Goal: Find specific page/section: Find specific page/section

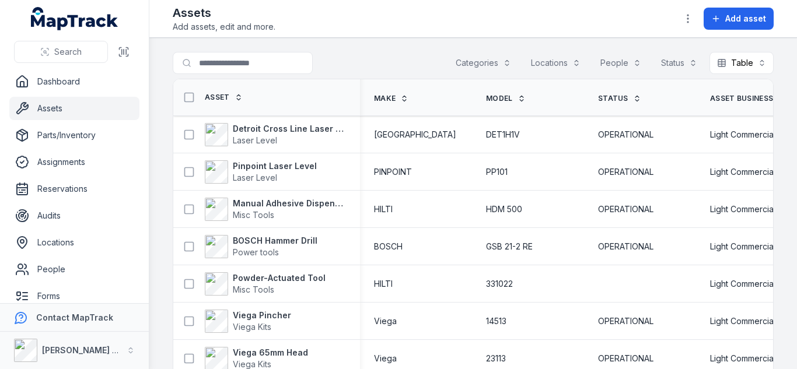
click at [720, 95] on span "Asset Business Group" at bounding box center [756, 98] width 92 height 9
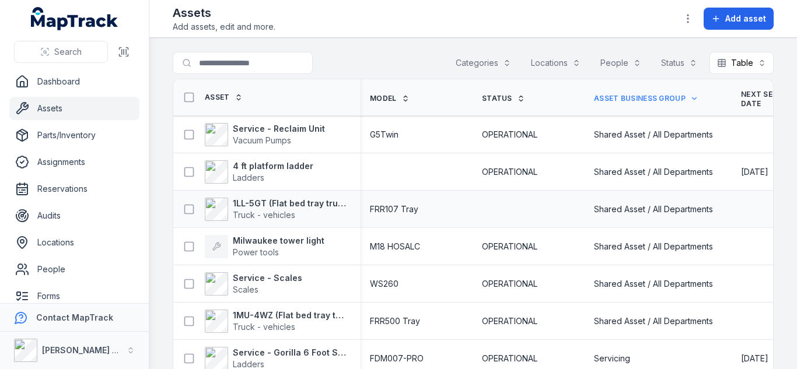
scroll to position [0, 193]
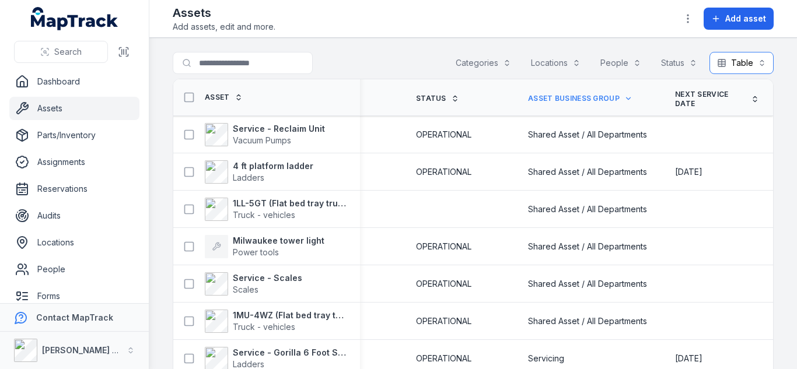
click at [745, 64] on button "Table *****" at bounding box center [742, 63] width 64 height 22
click at [685, 15] on div "Toggle Navigation Assets Add assets, edit and more. Add asset Search for assets…" at bounding box center [473, 184] width 648 height 369
click at [686, 20] on icon "button" at bounding box center [688, 19] width 12 height 12
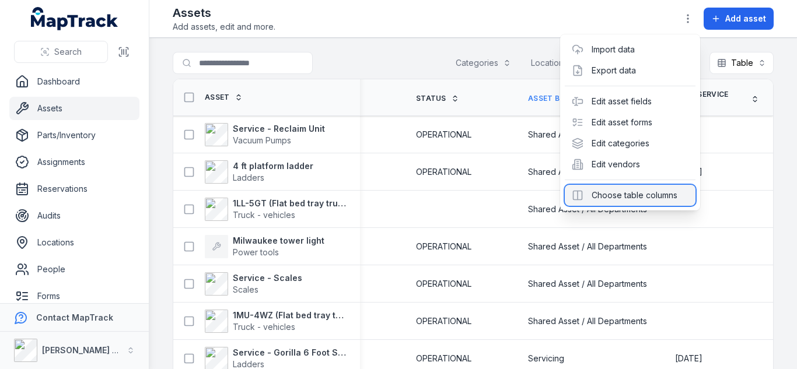
click at [641, 193] on div "Choose table columns" at bounding box center [630, 195] width 131 height 21
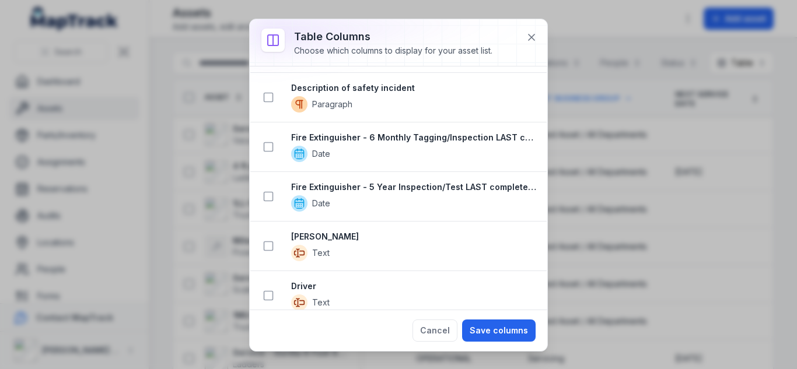
scroll to position [1025, 0]
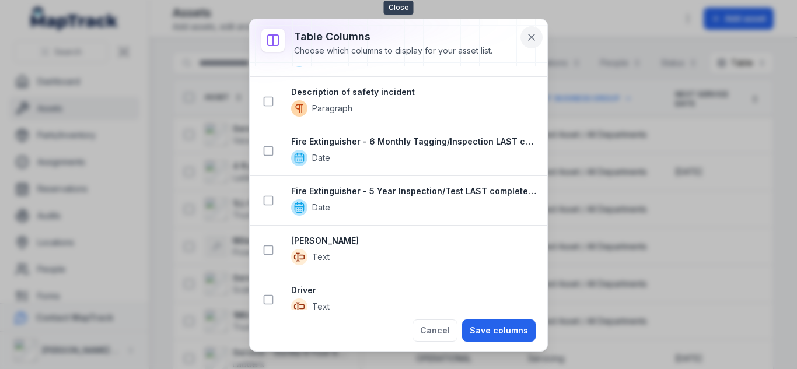
click at [531, 36] on icon at bounding box center [532, 38] width 12 height 12
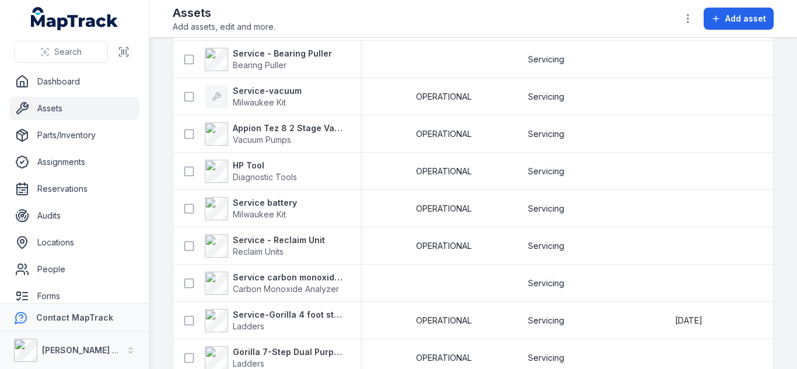
scroll to position [1577, 0]
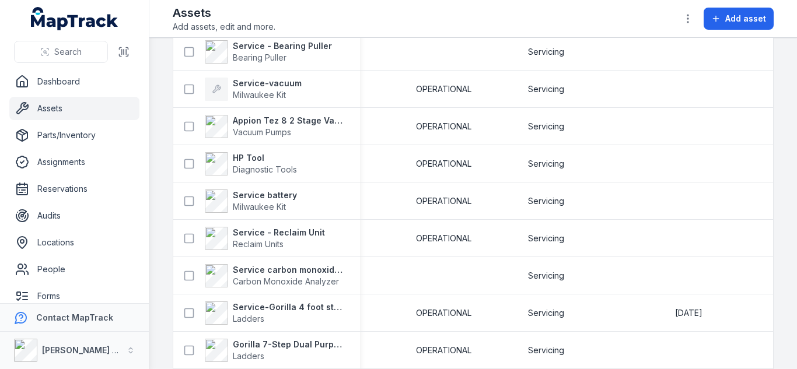
drag, startPoint x: 438, startPoint y: 96, endPoint x: 401, endPoint y: -51, distance: 151.2
click at [401, 0] on html "Search Dashboard Assets Parts/Inventory Assignments Reservations Audits Locatio…" at bounding box center [398, 184] width 797 height 369
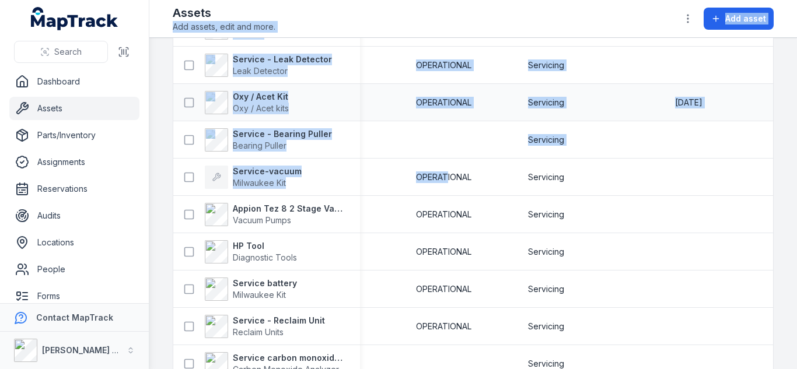
click at [402, 115] on td "OPERATIONAL" at bounding box center [458, 102] width 112 height 37
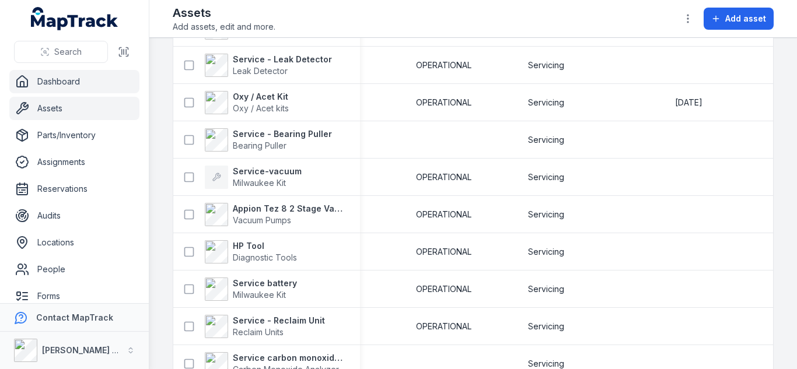
click at [73, 86] on link "Dashboard" at bounding box center [74, 81] width 130 height 23
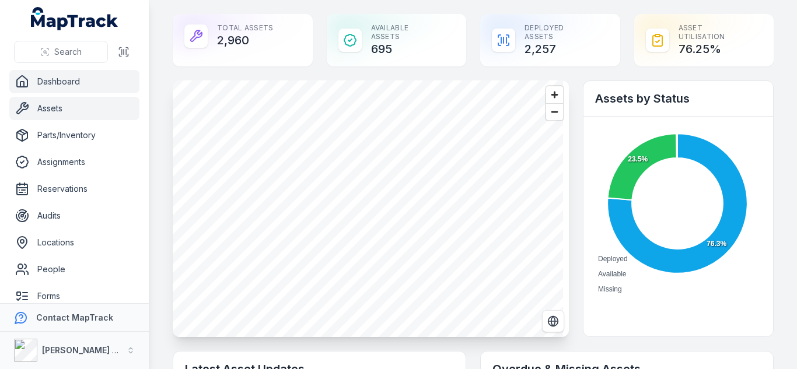
click at [82, 103] on link "Assets" at bounding box center [74, 108] width 130 height 23
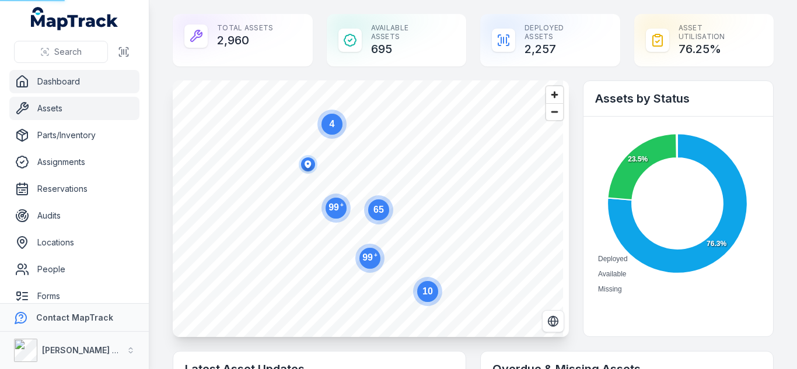
click at [79, 104] on link "Assets" at bounding box center [74, 108] width 130 height 23
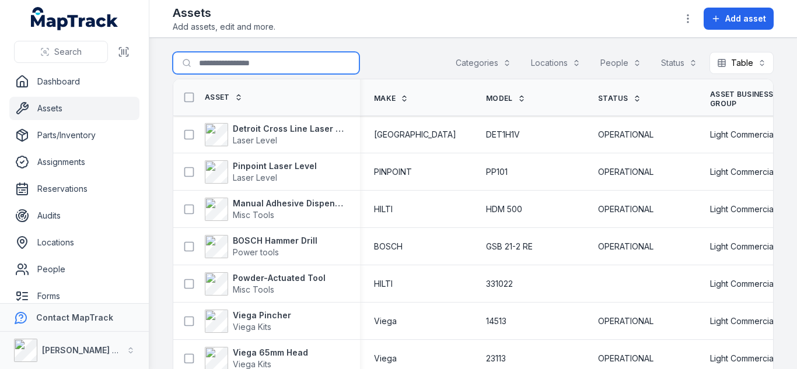
click at [248, 58] on input "Search for assets" at bounding box center [266, 63] width 187 height 22
type input "**********"
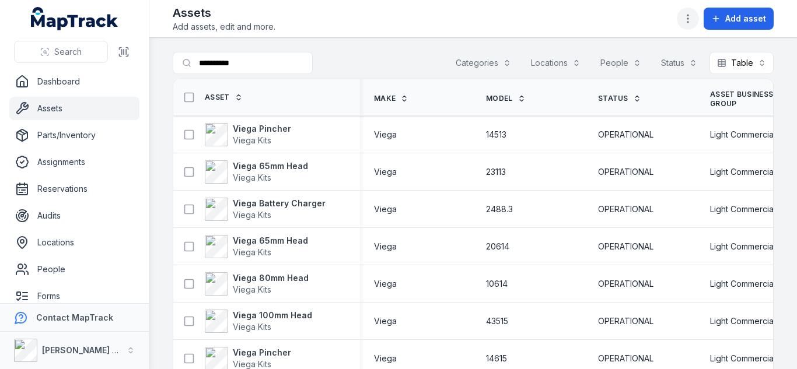
click at [691, 22] on icon "button" at bounding box center [688, 19] width 12 height 12
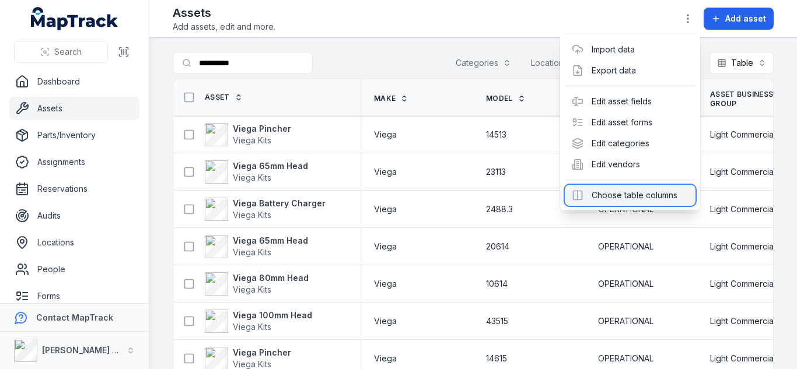
click at [633, 200] on div "Choose table columns" at bounding box center [630, 195] width 131 height 21
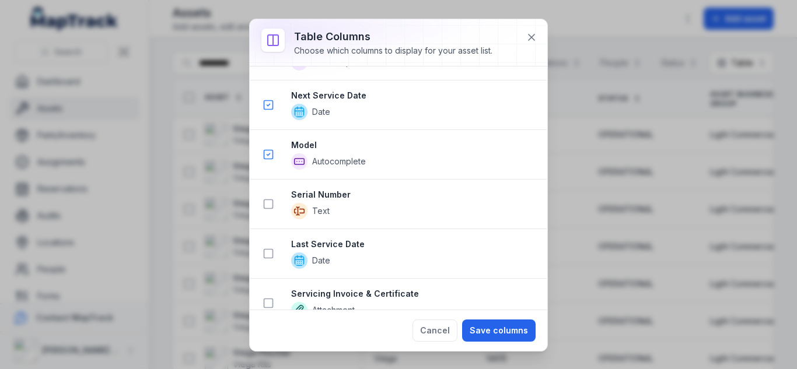
scroll to position [377, 0]
click at [268, 205] on icon at bounding box center [269, 204] width 12 height 12
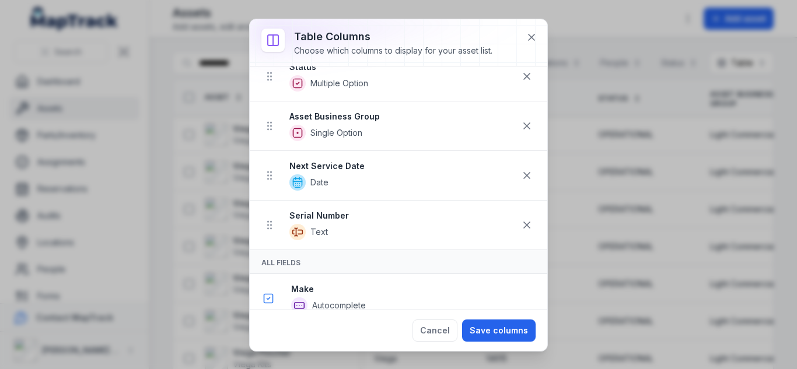
scroll to position [179, 0]
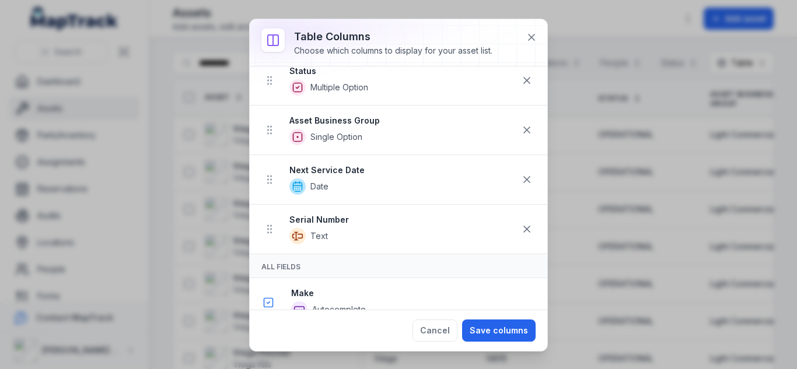
click at [529, 188] on div at bounding box center [527, 180] width 22 height 22
click at [524, 182] on button at bounding box center [527, 180] width 22 height 22
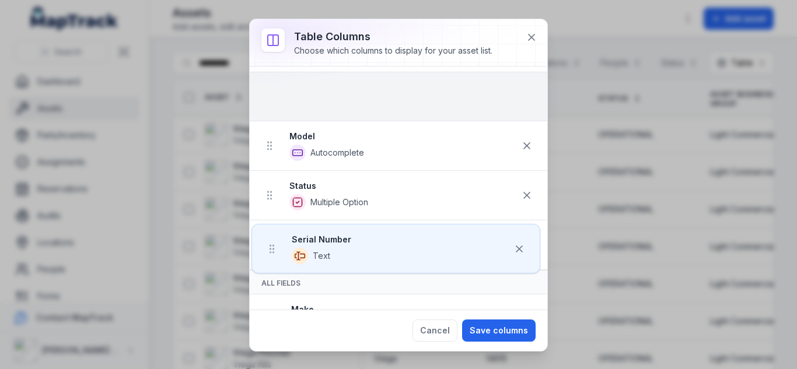
scroll to position [110, 0]
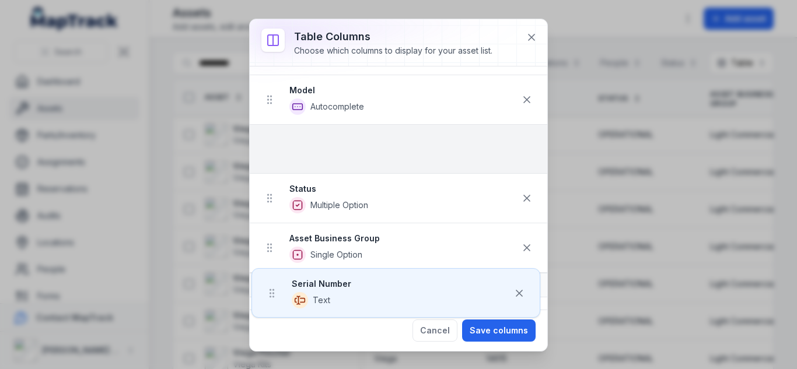
drag, startPoint x: 273, startPoint y: 237, endPoint x: 275, endPoint y: 160, distance: 77.1
click at [275, 160] on ul "Make Autocomplete Model Autocomplete Status Multiple Option Asset Business Grou…" at bounding box center [399, 149] width 298 height 247
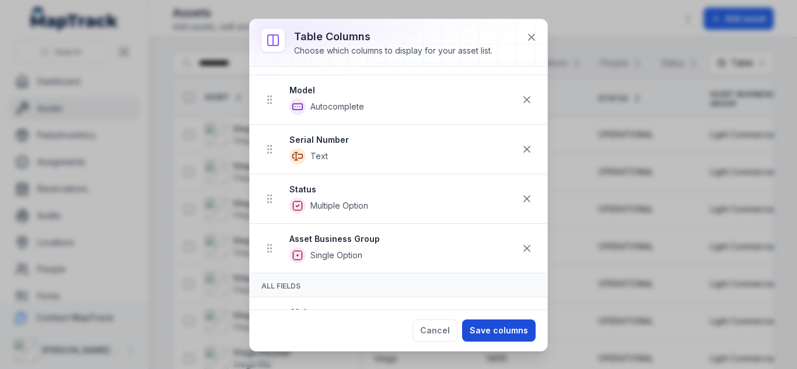
click at [485, 326] on button "Save columns" at bounding box center [499, 331] width 74 height 22
